Goal: Information Seeking & Learning: Stay updated

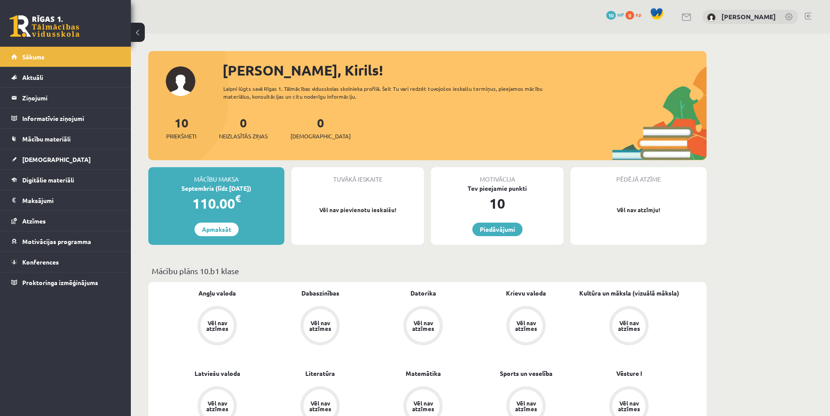
click at [176, 141] on div "10 Priekšmeti 0 Neizlasītās ziņas 0 Ieskaites" at bounding box center [427, 136] width 558 height 47
click at [171, 133] on span "Priekšmeti" at bounding box center [181, 136] width 30 height 9
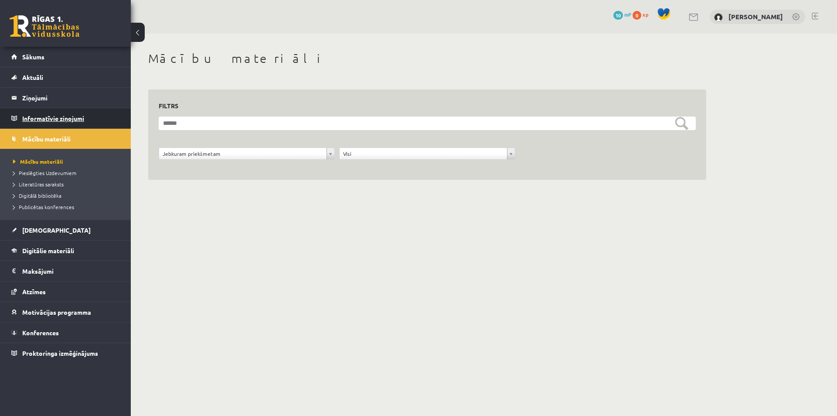
click at [49, 114] on legend "Informatīvie ziņojumi 0" at bounding box center [71, 118] width 98 height 20
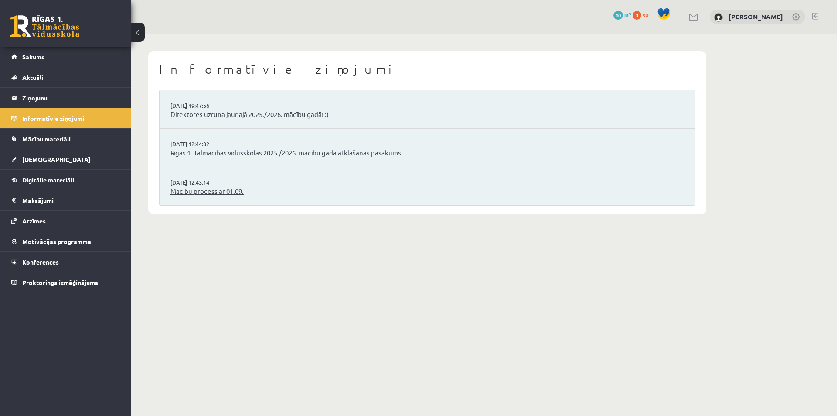
click at [204, 189] on link "Mācību process ar 01.09." at bounding box center [427, 191] width 514 height 10
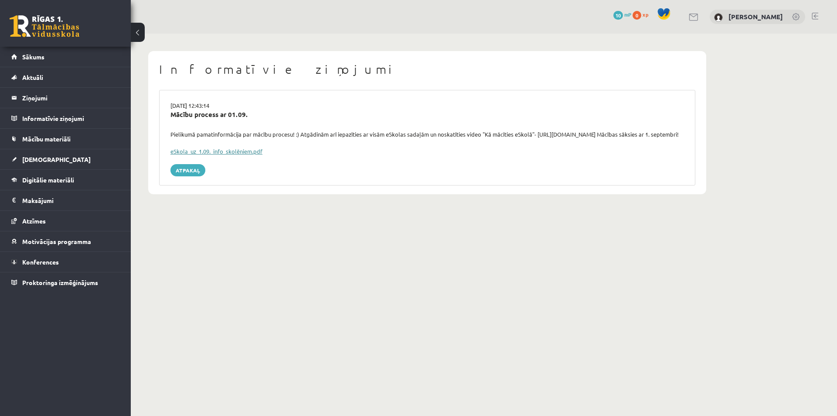
click at [213, 155] on link "eSkola_uz_1.09._info_skolēniem.pdf" at bounding box center [216, 150] width 92 height 7
click at [44, 143] on link "Mācību materiāli" at bounding box center [65, 139] width 109 height 20
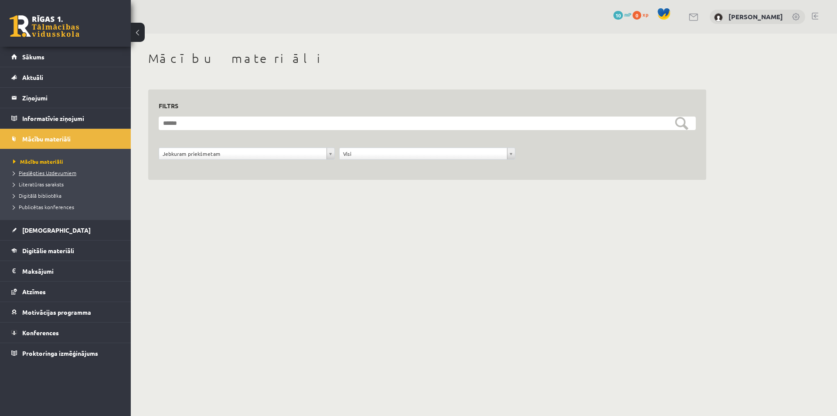
click at [59, 175] on span "Pieslēgties Uzdevumiem" at bounding box center [44, 172] width 63 height 7
click at [37, 98] on legend "Ziņojumi 0" at bounding box center [71, 98] width 98 height 20
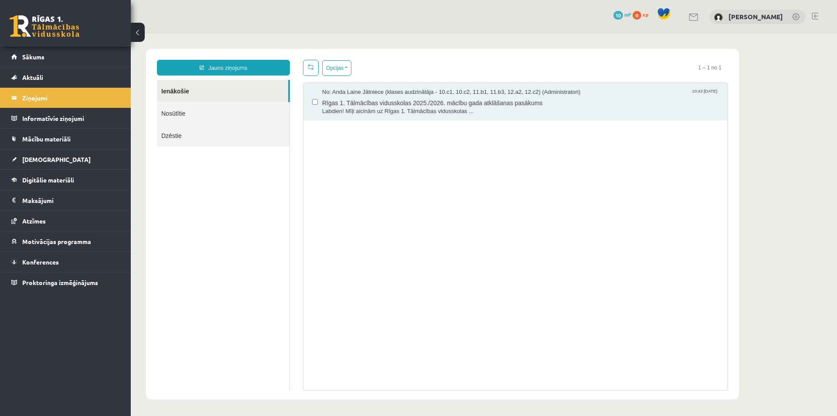
click at [697, 18] on link at bounding box center [694, 17] width 10 height 7
click at [205, 105] on link "Nosūtītie" at bounding box center [223, 113] width 133 height 22
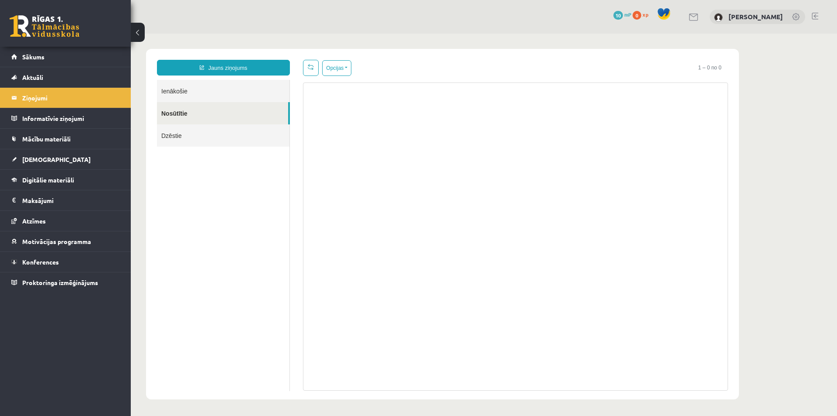
drag, startPoint x: 193, startPoint y: 132, endPoint x: 197, endPoint y: 128, distance: 5.9
click at [192, 133] on link "Dzēstie" at bounding box center [223, 135] width 133 height 22
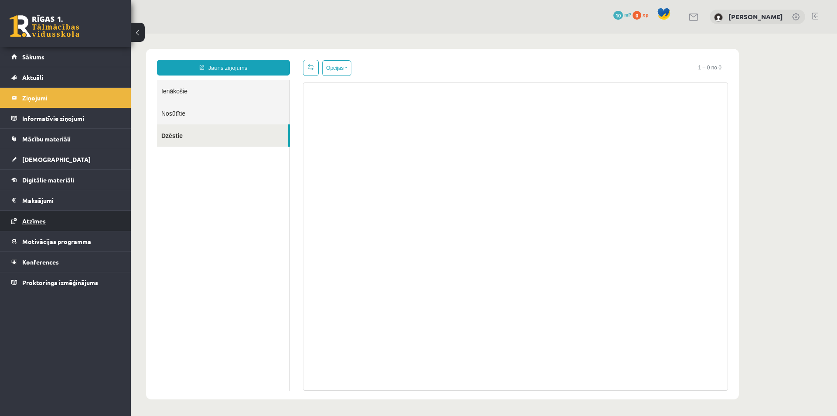
click at [41, 221] on span "Atzīmes" at bounding box center [34, 221] width 24 height 8
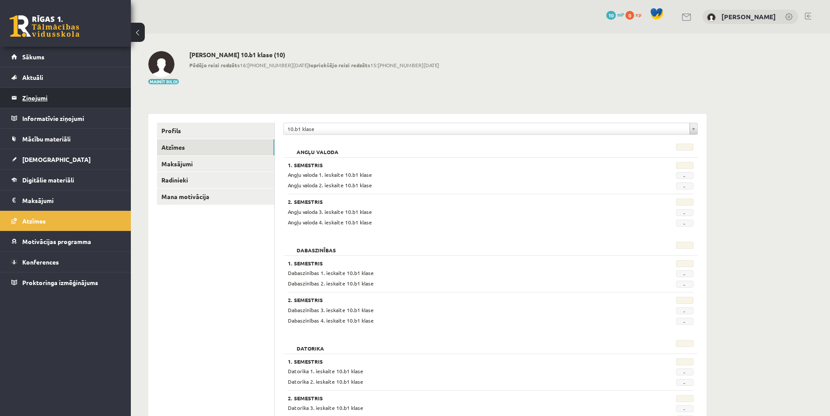
click at [45, 97] on legend "Ziņojumi 0" at bounding box center [71, 98] width 98 height 20
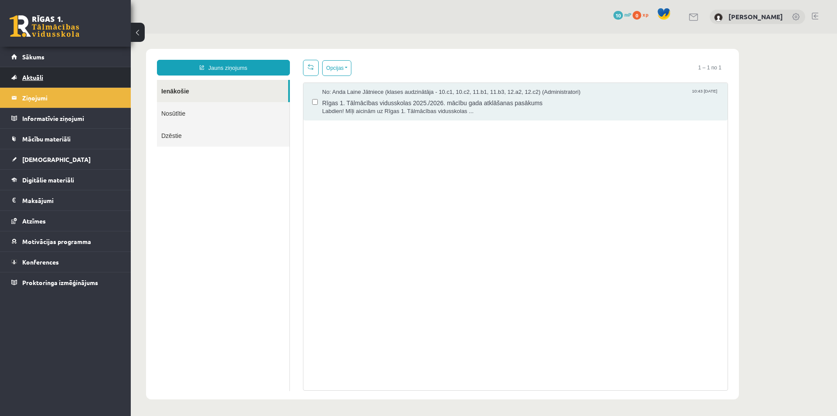
click at [37, 73] on link "Aktuāli" at bounding box center [65, 77] width 109 height 20
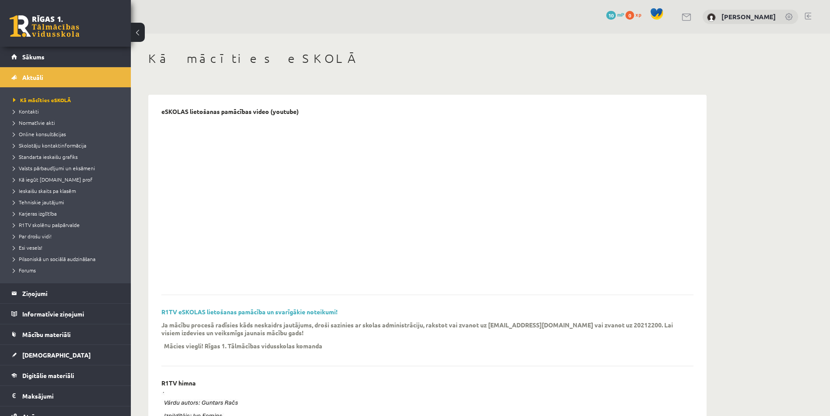
click at [35, 46] on div "0 Dāvanas 10 mP 0 xp" at bounding box center [65, 23] width 131 height 47
click at [39, 62] on link "Sākums" at bounding box center [65, 57] width 109 height 20
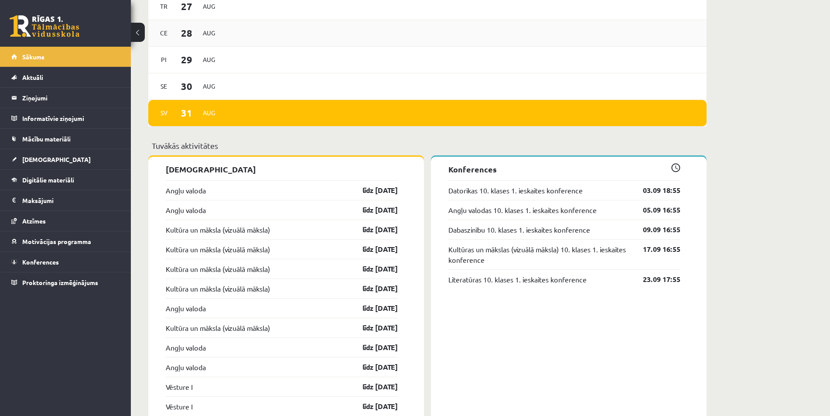
scroll to position [305, 0]
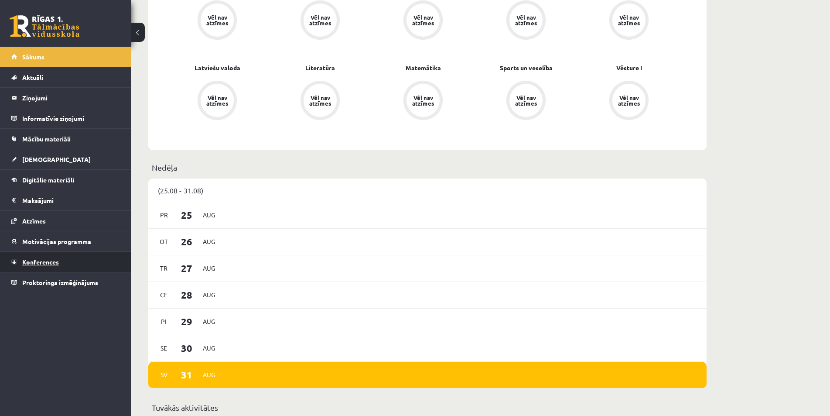
click at [46, 263] on span "Konferences" at bounding box center [40, 262] width 37 height 8
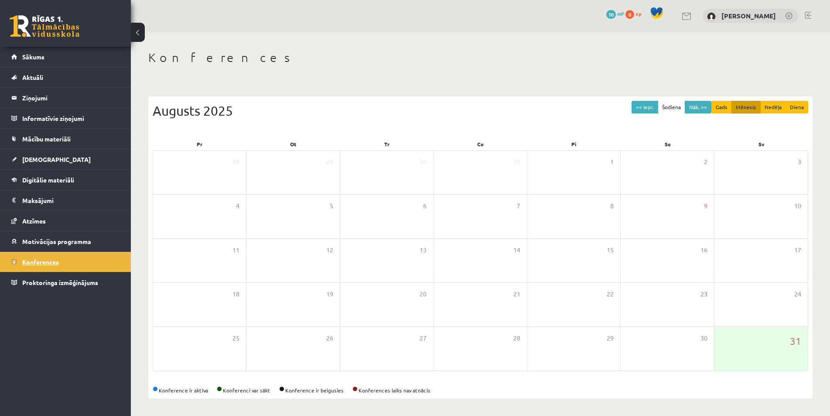
scroll to position [1, 0]
click at [49, 241] on span "Motivācijas programma" at bounding box center [56, 241] width 69 height 8
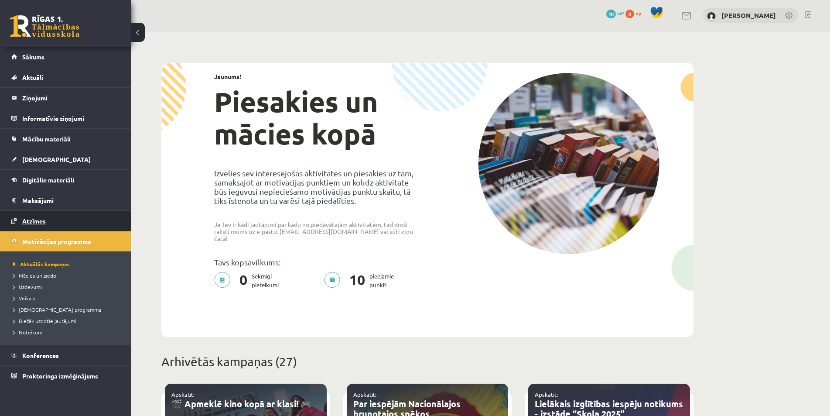
click at [39, 225] on link "Atzīmes" at bounding box center [65, 221] width 109 height 20
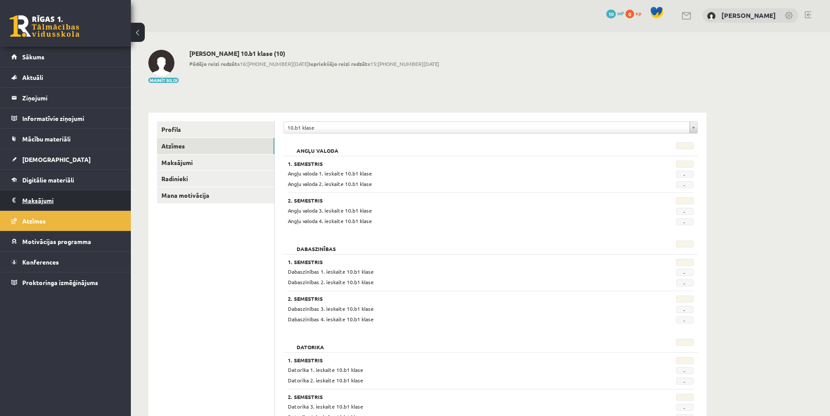
click at [63, 204] on legend "Maksājumi 0" at bounding box center [71, 200] width 98 height 20
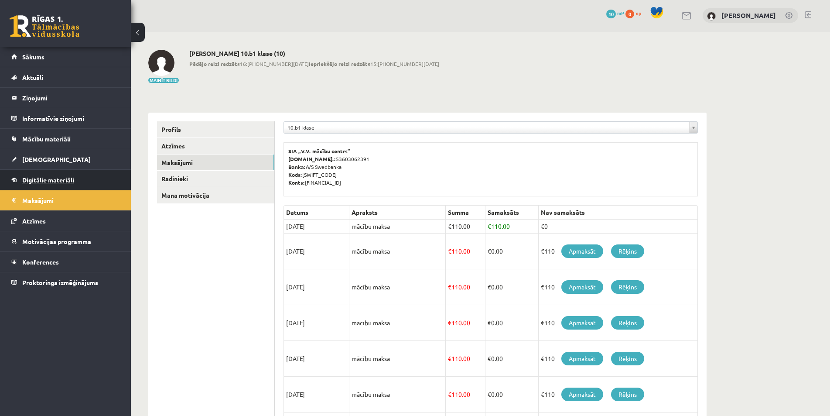
click at [44, 185] on link "Digitālie materiāli" at bounding box center [65, 180] width 109 height 20
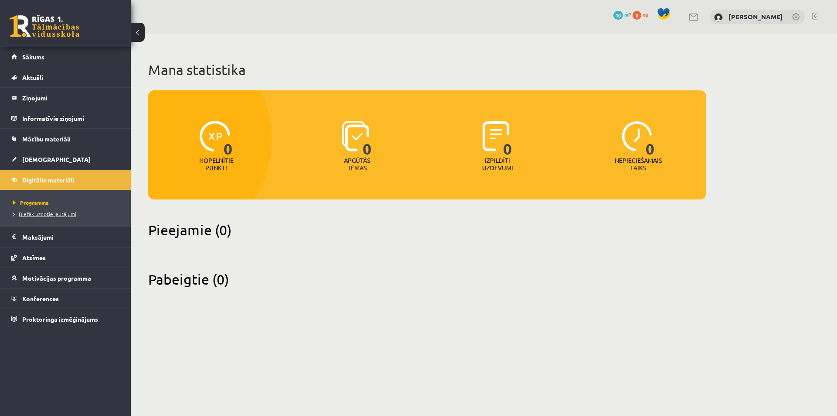
click at [30, 212] on span "Biežāk uzdotie jautājumi" at bounding box center [44, 213] width 63 height 7
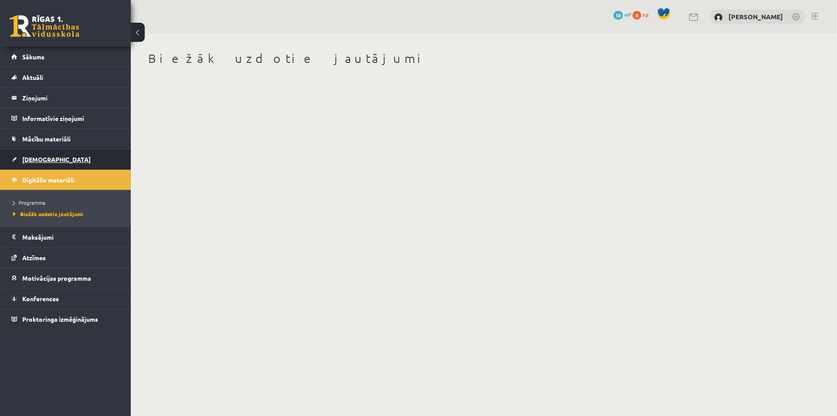
click at [31, 162] on span "[DEMOGRAPHIC_DATA]" at bounding box center [56, 159] width 68 height 8
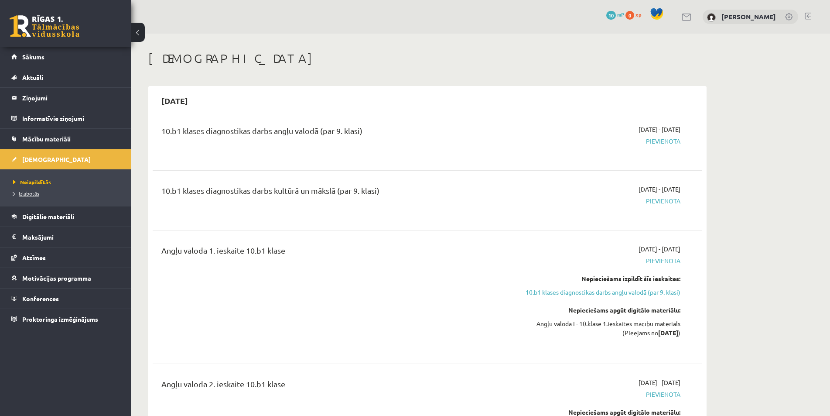
click at [43, 195] on link "Izlabotās" at bounding box center [67, 193] width 109 height 8
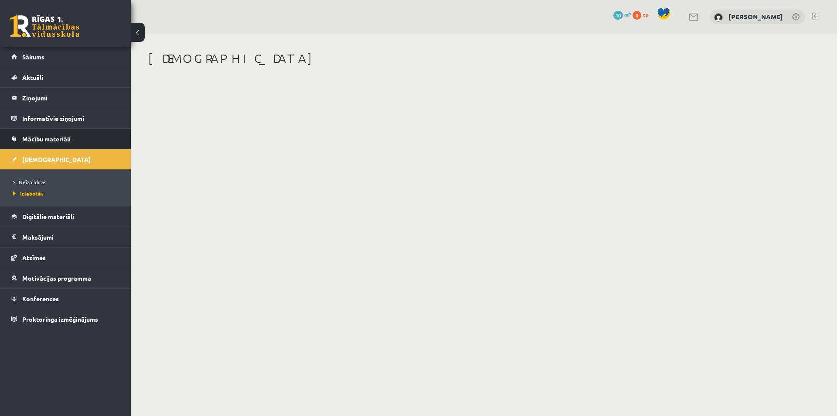
click at [44, 140] on span "Mācību materiāli" at bounding box center [46, 139] width 48 height 8
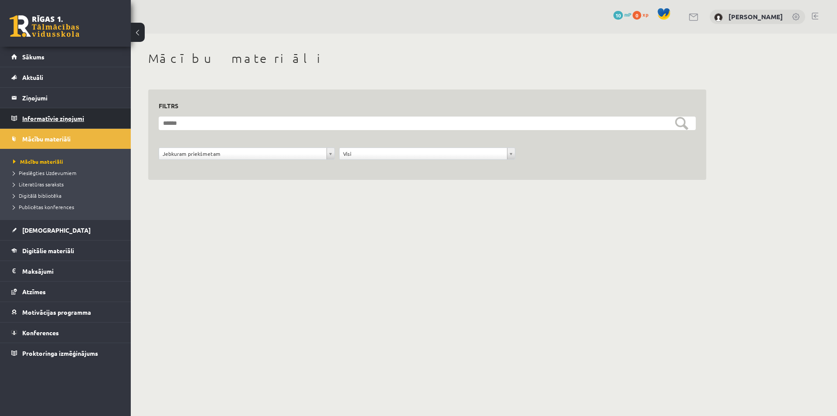
click at [53, 121] on legend "Informatīvie ziņojumi 0" at bounding box center [71, 118] width 98 height 20
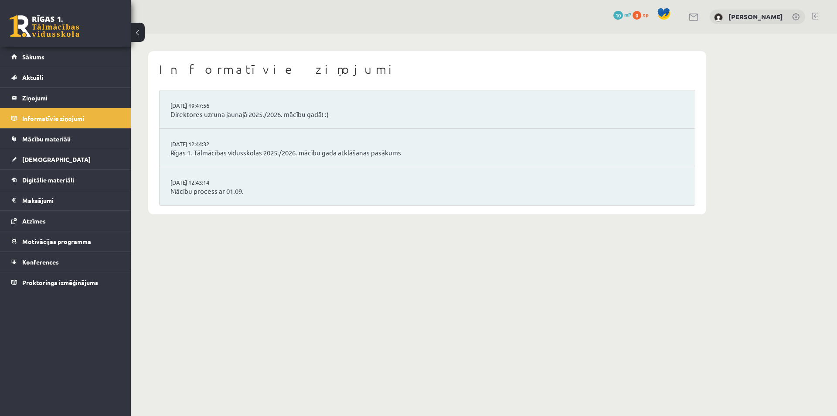
click at [221, 153] on link "Rīgas 1. Tālmācības vidusskolas 2025./2026. mācību gada atklāšanas pasākums" at bounding box center [427, 153] width 514 height 10
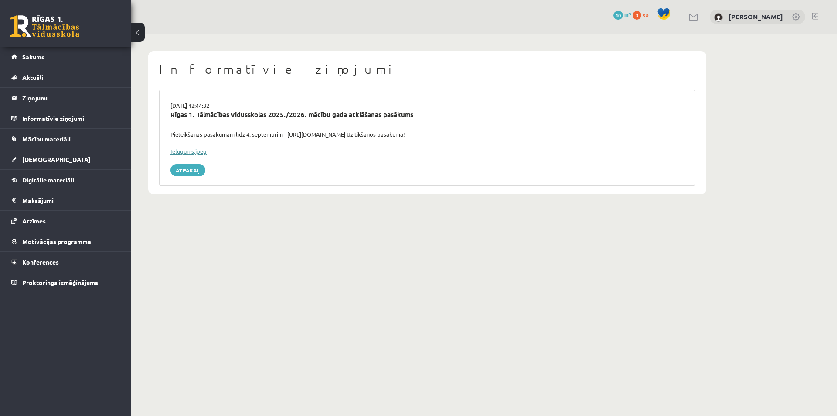
click at [188, 153] on link "Ielūgums.jpeg" at bounding box center [188, 150] width 36 height 7
